Goal: Register for event/course

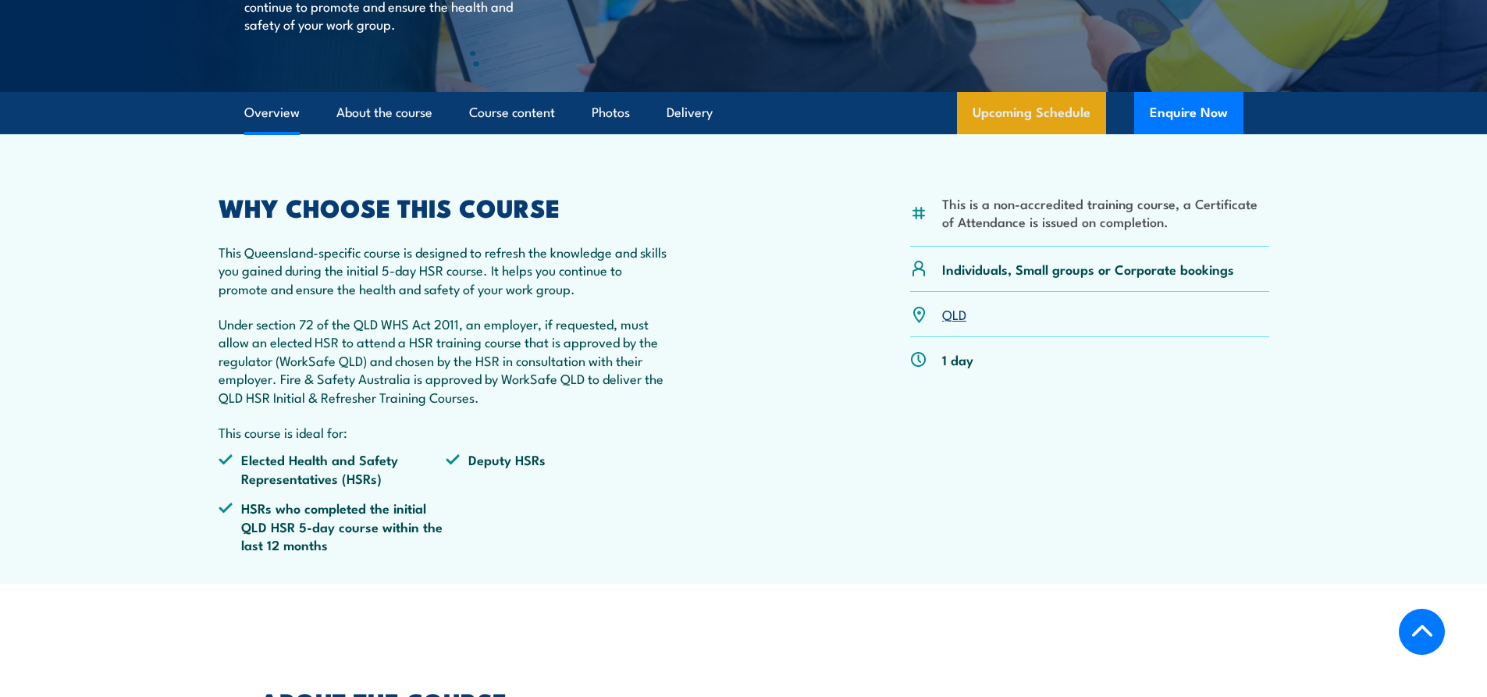
click at [1062, 134] on link "Upcoming Schedule" at bounding box center [1031, 113] width 149 height 42
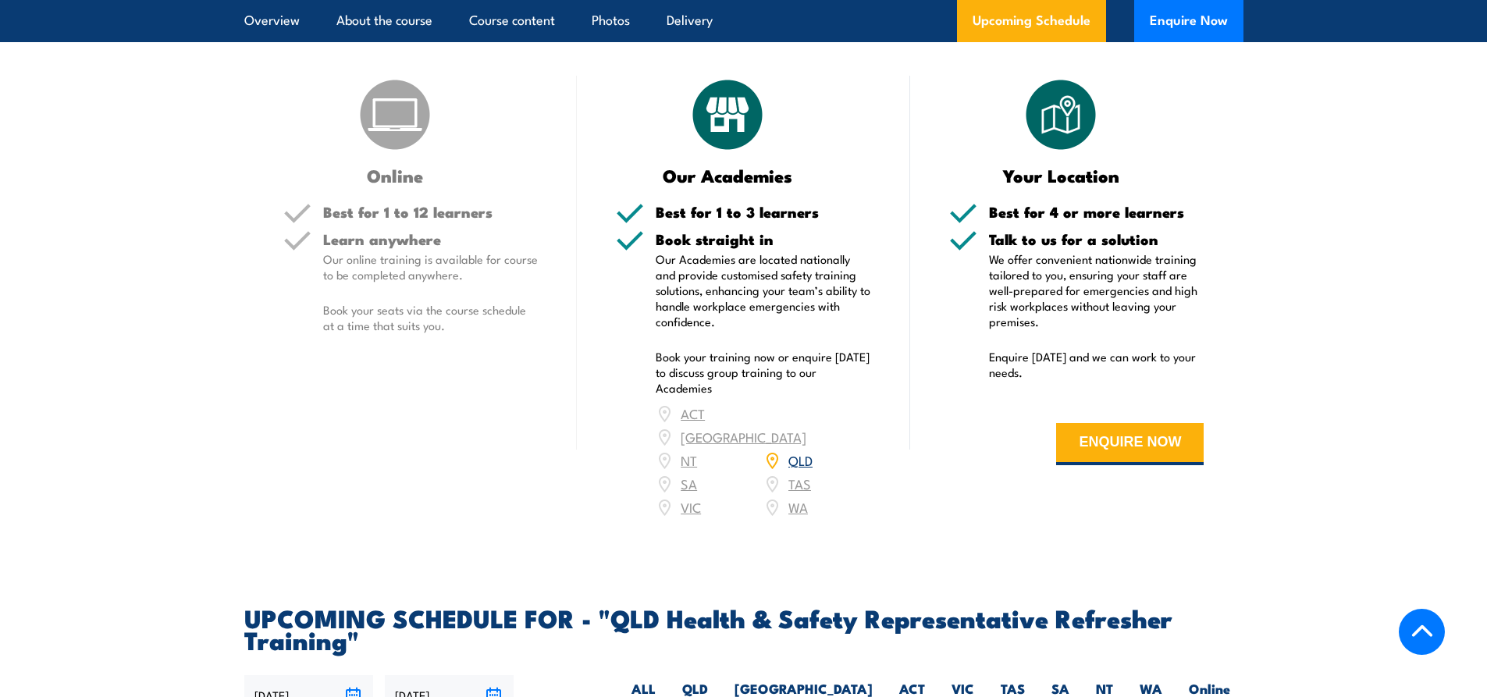
scroll to position [2113, 0]
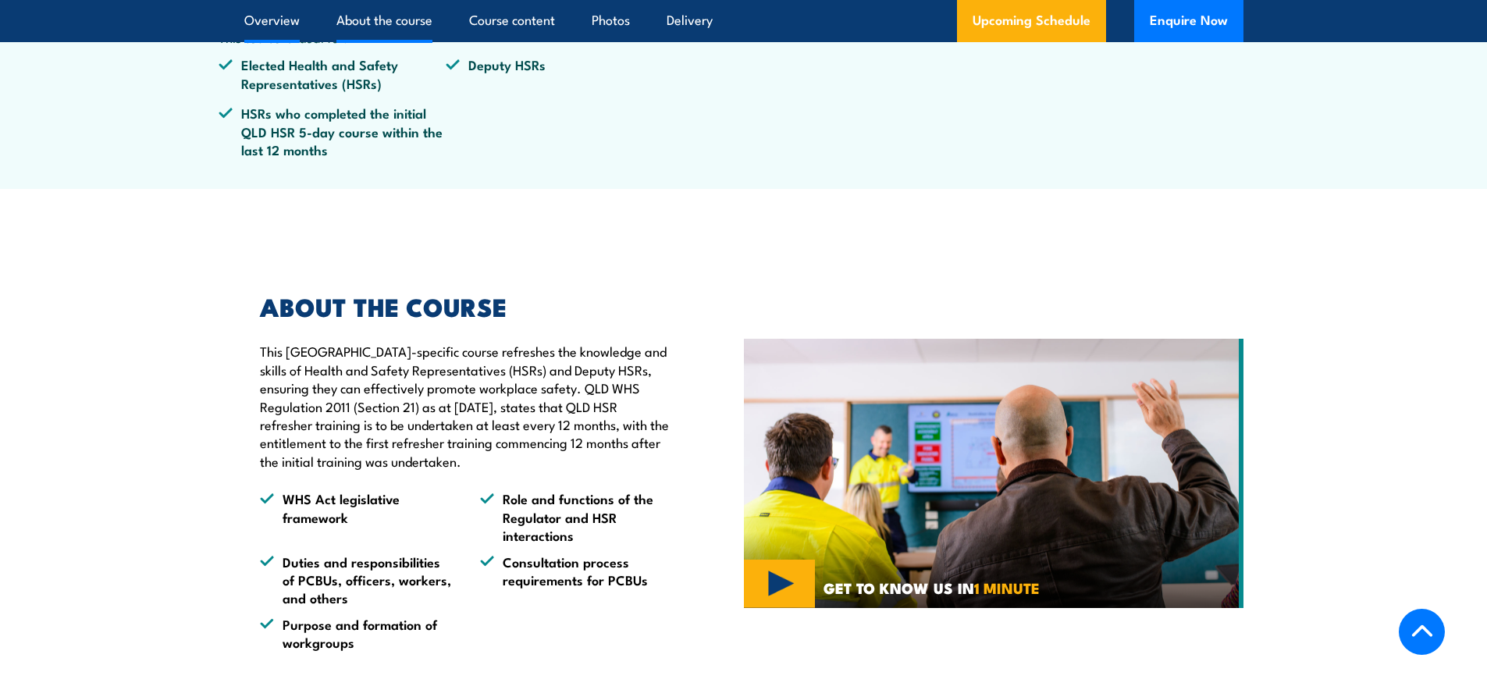
scroll to position [390, 0]
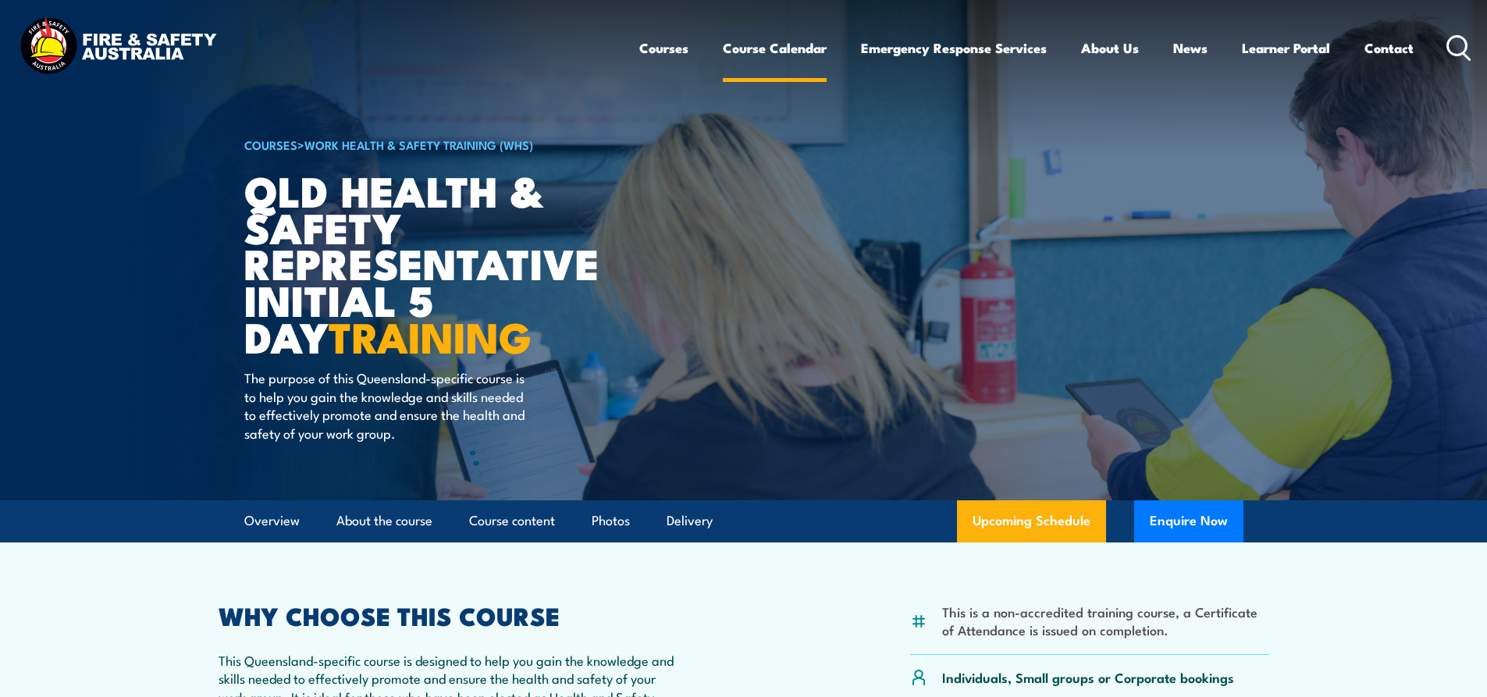
click at [784, 49] on link "Course Calendar" at bounding box center [775, 47] width 104 height 41
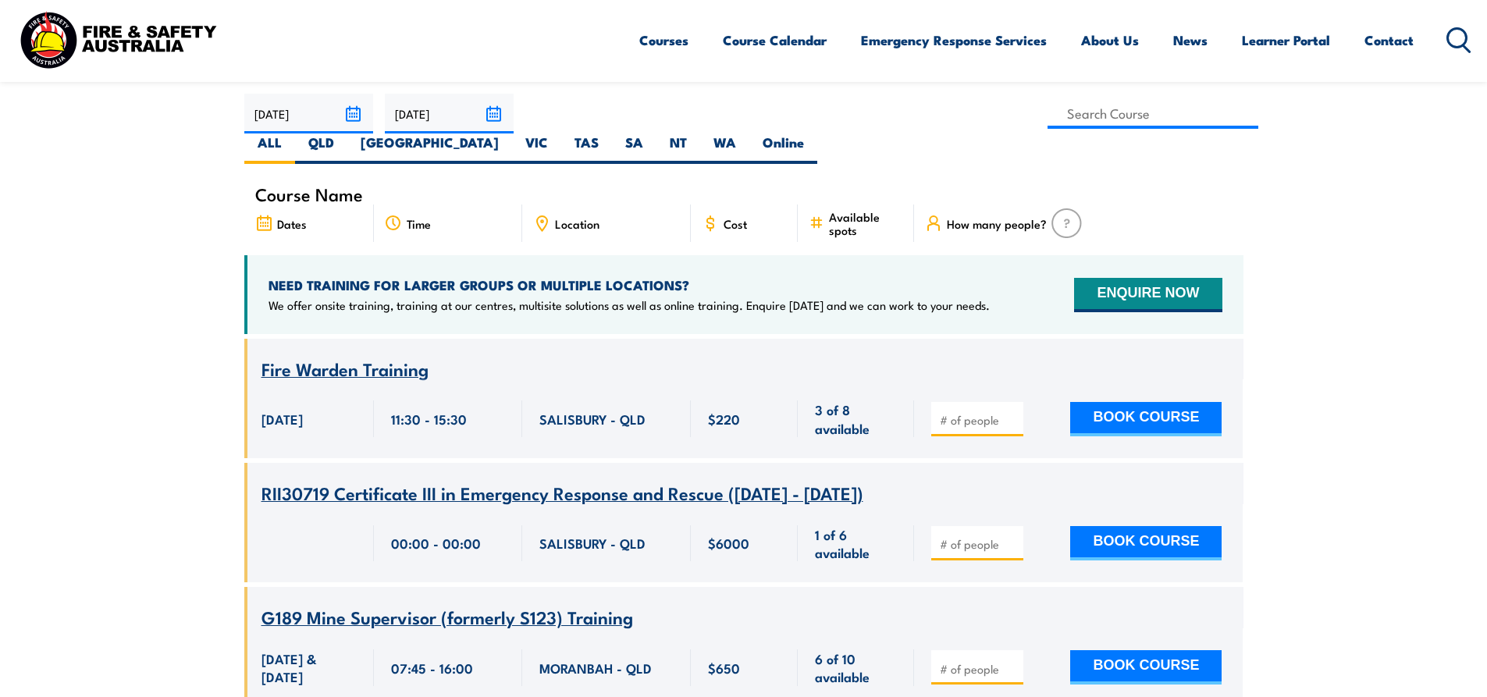
scroll to position [547, 0]
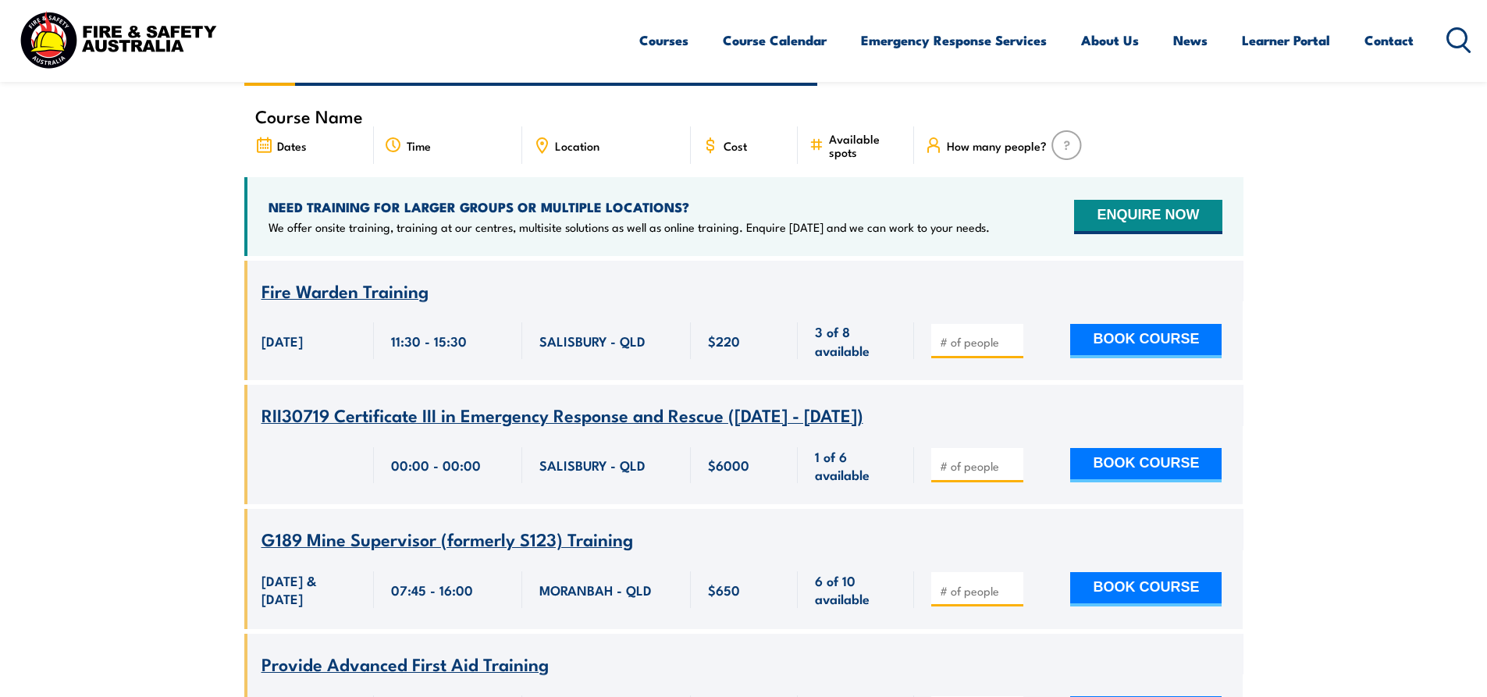
click at [574, 139] on span "Location" at bounding box center [577, 145] width 45 height 13
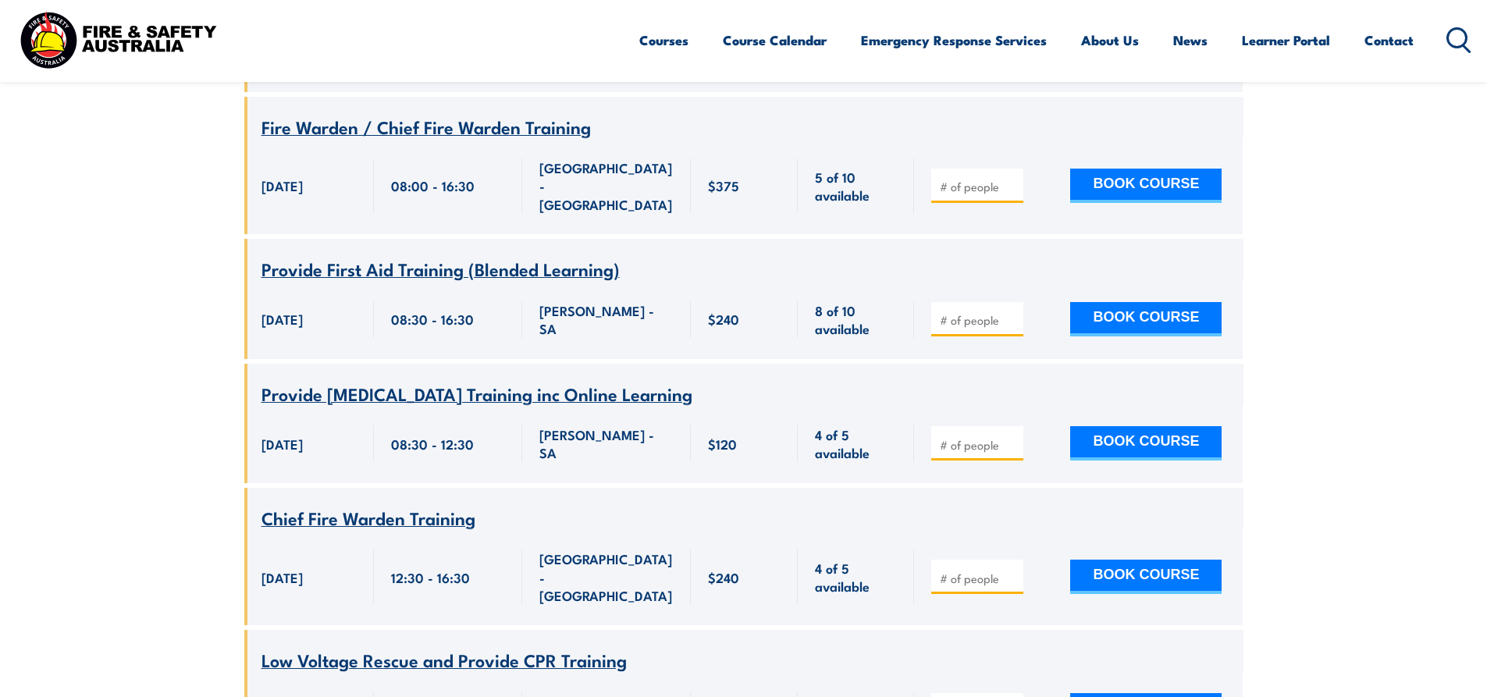
scroll to position [2577, 0]
